Goal: Task Accomplishment & Management: Use online tool/utility

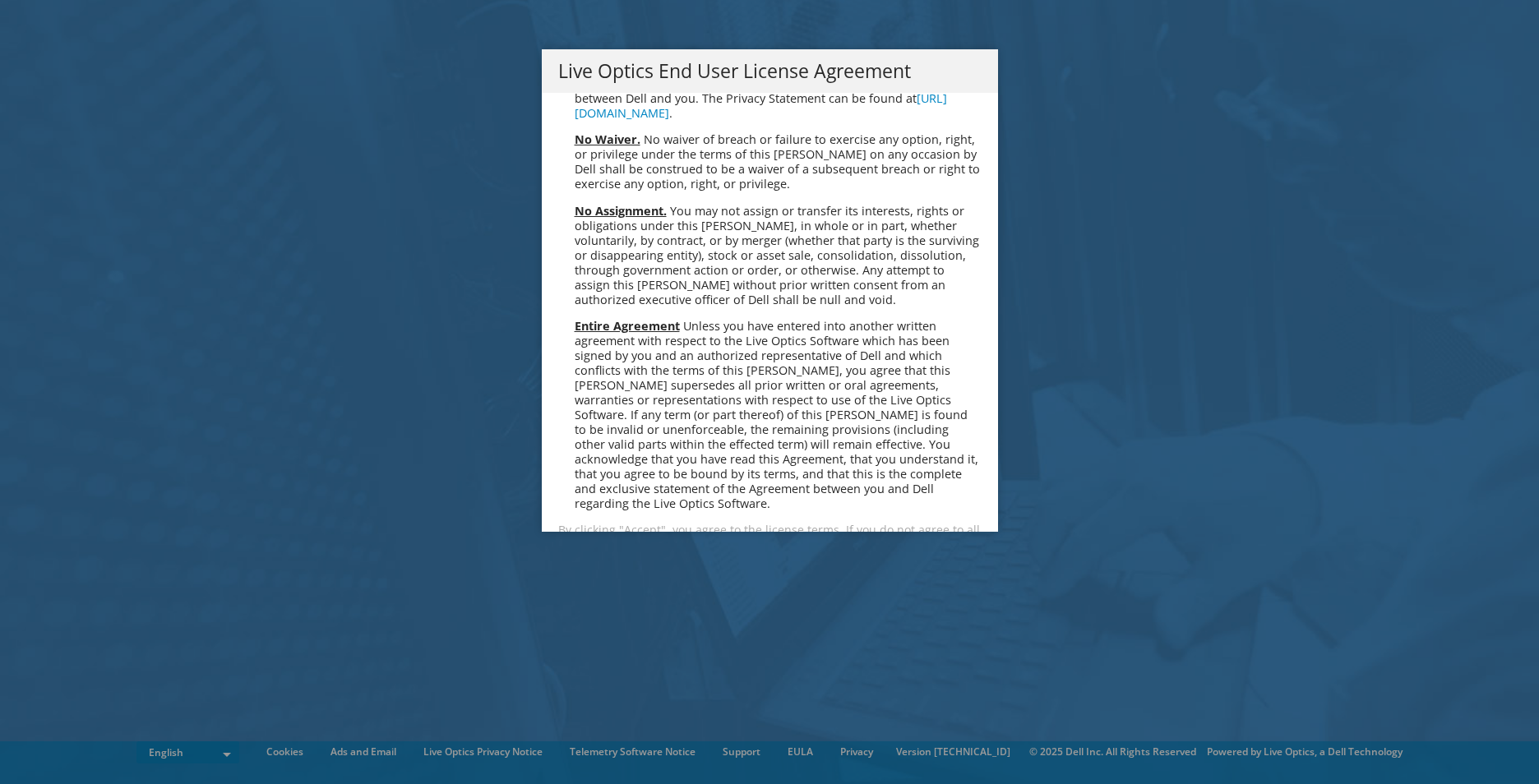
scroll to position [6213, 0]
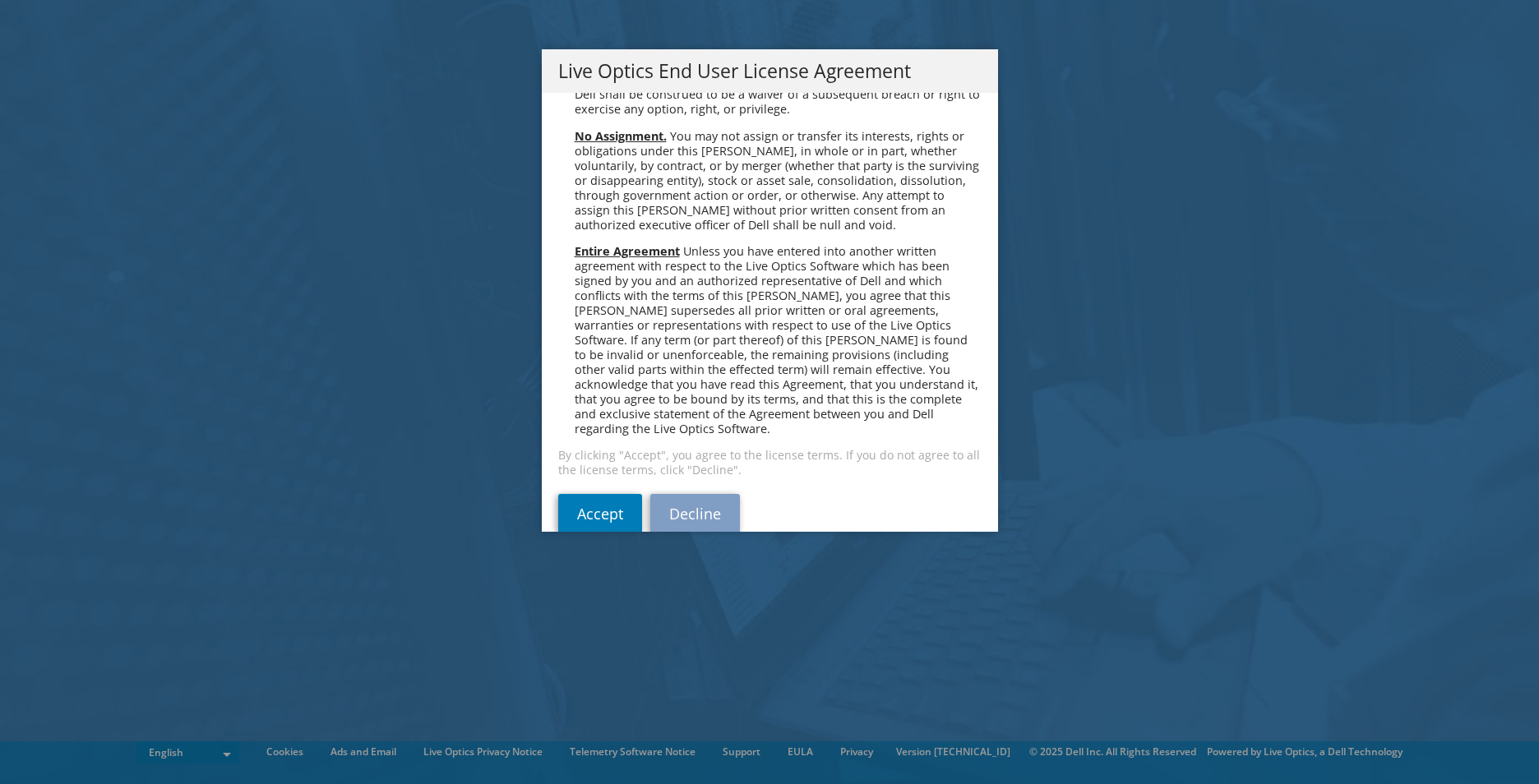
click at [548, 476] on div "Please read the following License Agreement. You must accept the terms of this …" at bounding box center [770, 312] width 456 height 439
click at [596, 494] on link "Accept" at bounding box center [599, 513] width 83 height 39
